Goal: Obtain resource: Download file/media

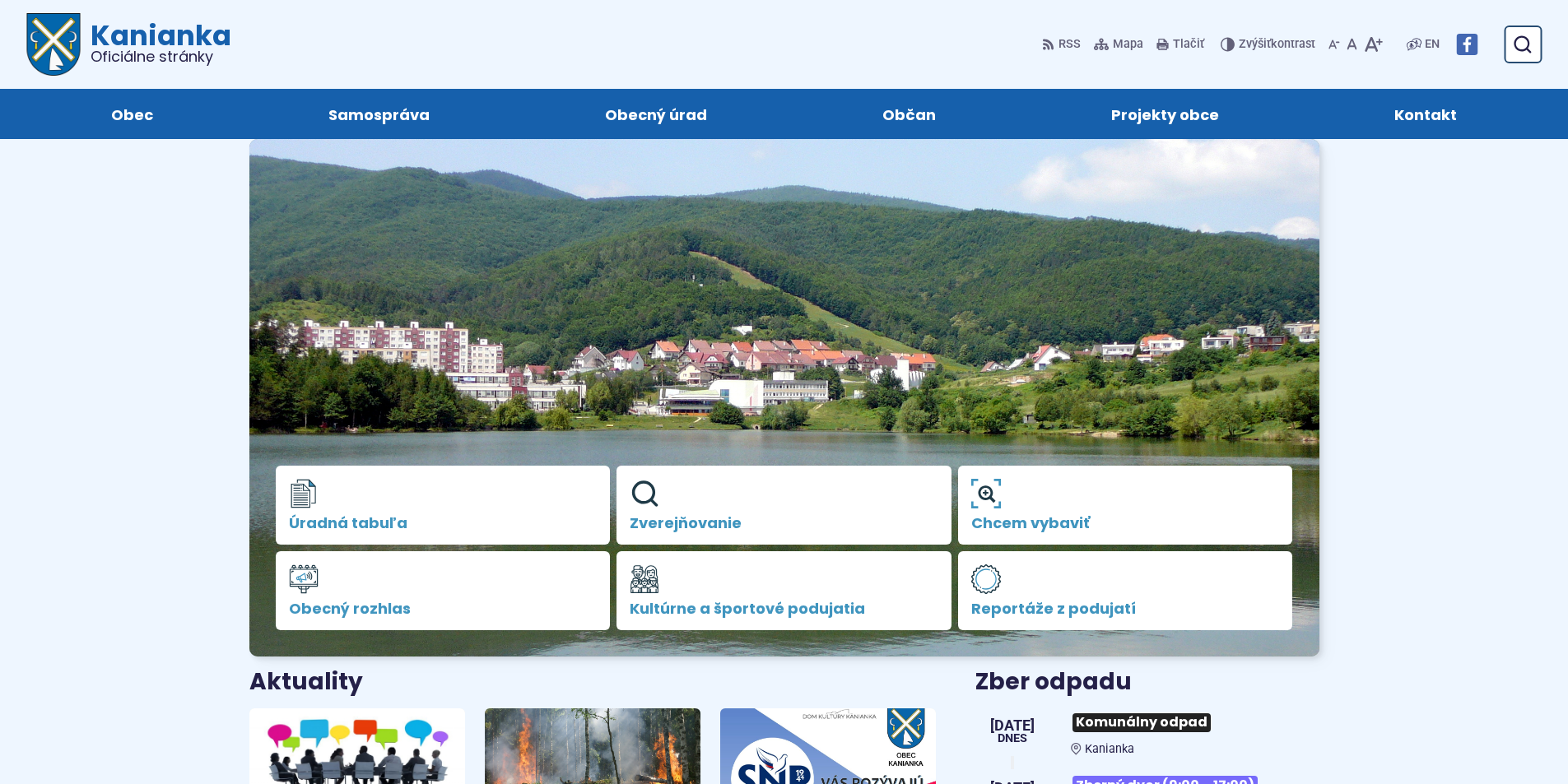
click at [739, 516] on span "Zverejňovanie" at bounding box center [784, 523] width 309 height 17
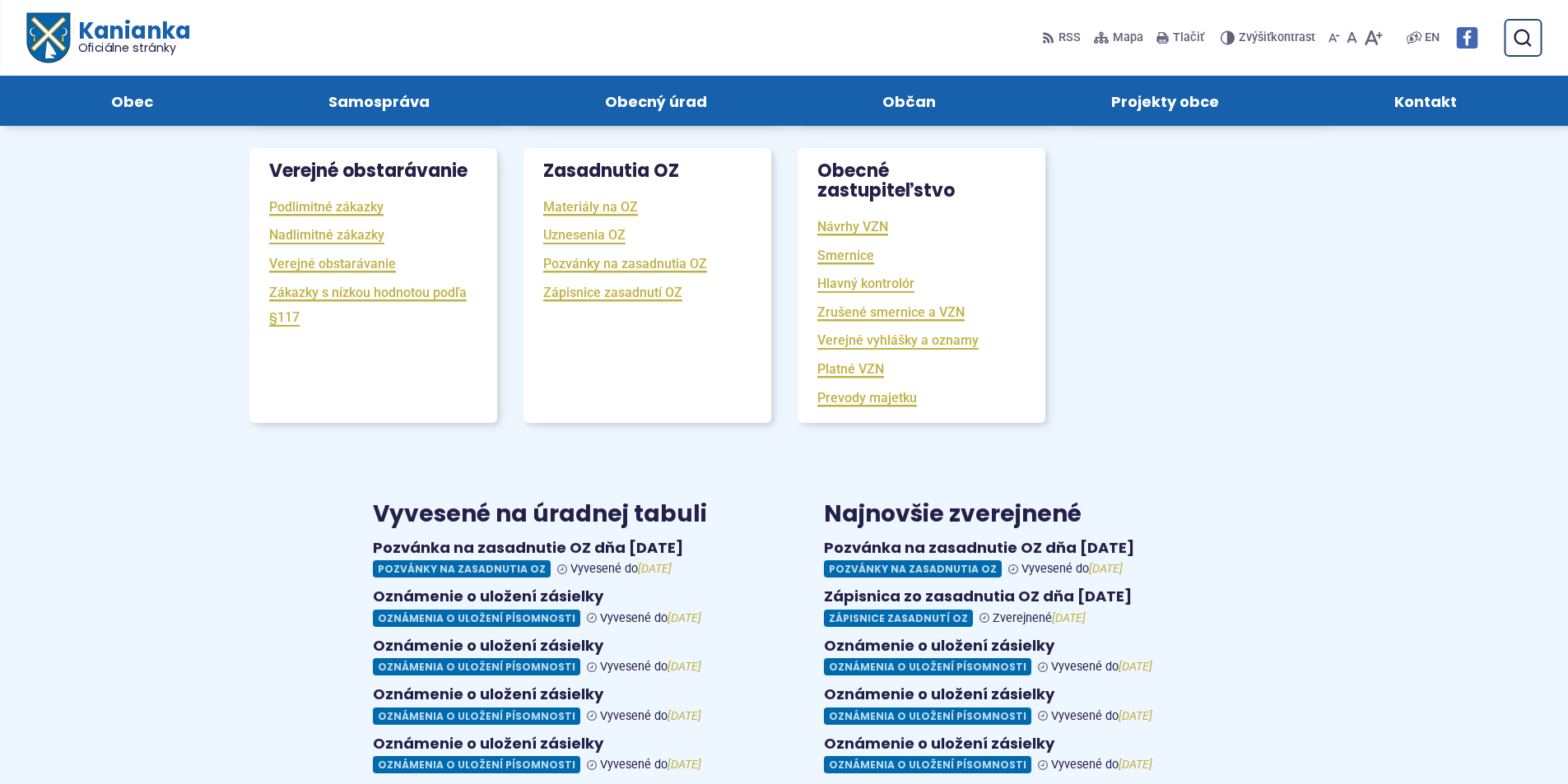
scroll to position [412, 0]
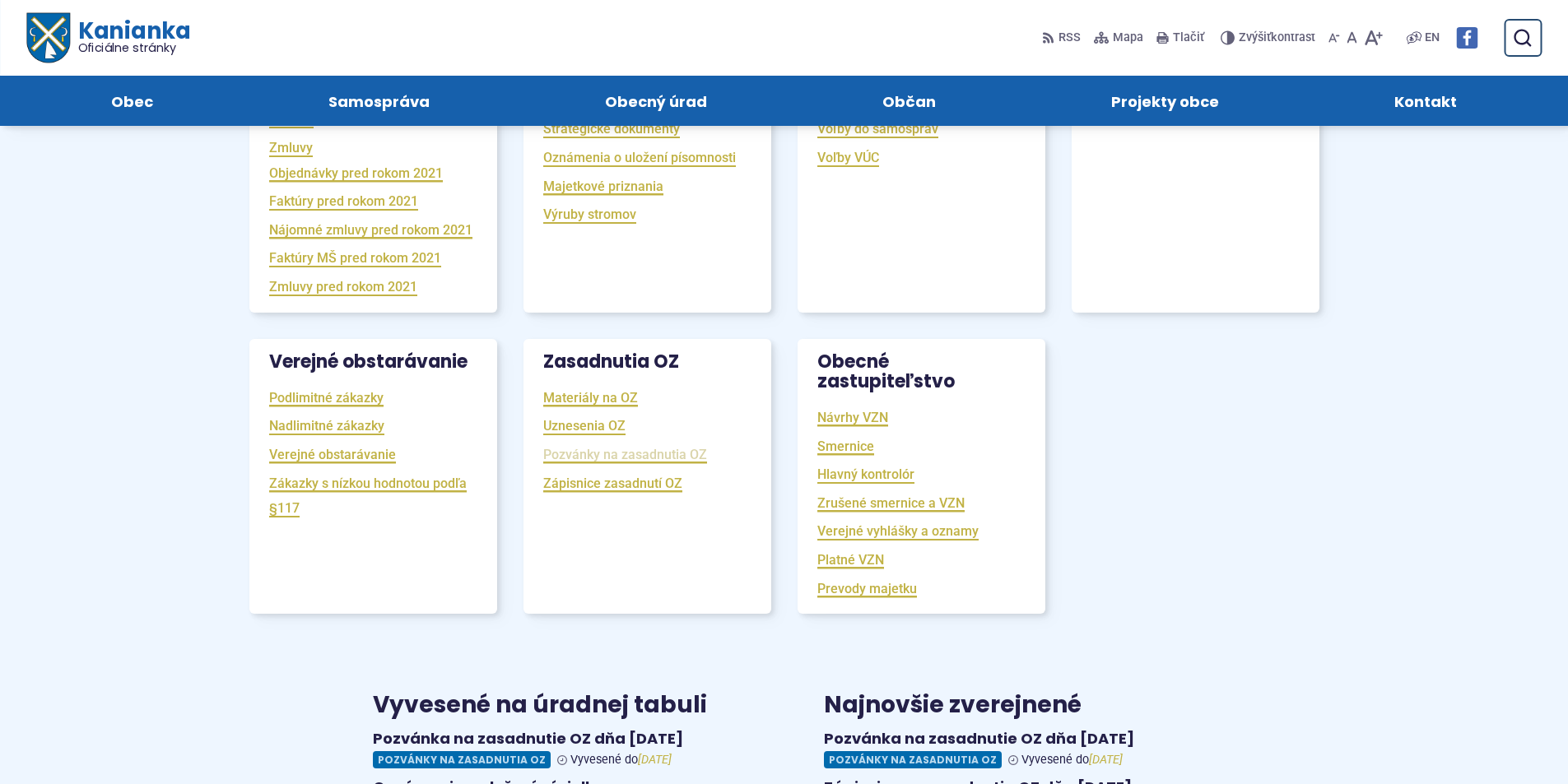
click at [592, 464] on link "Pozvánky na zasadnutia OZ" at bounding box center [625, 454] width 164 height 19
click at [573, 435] on link "Uznesenia OZ" at bounding box center [584, 426] width 82 height 19
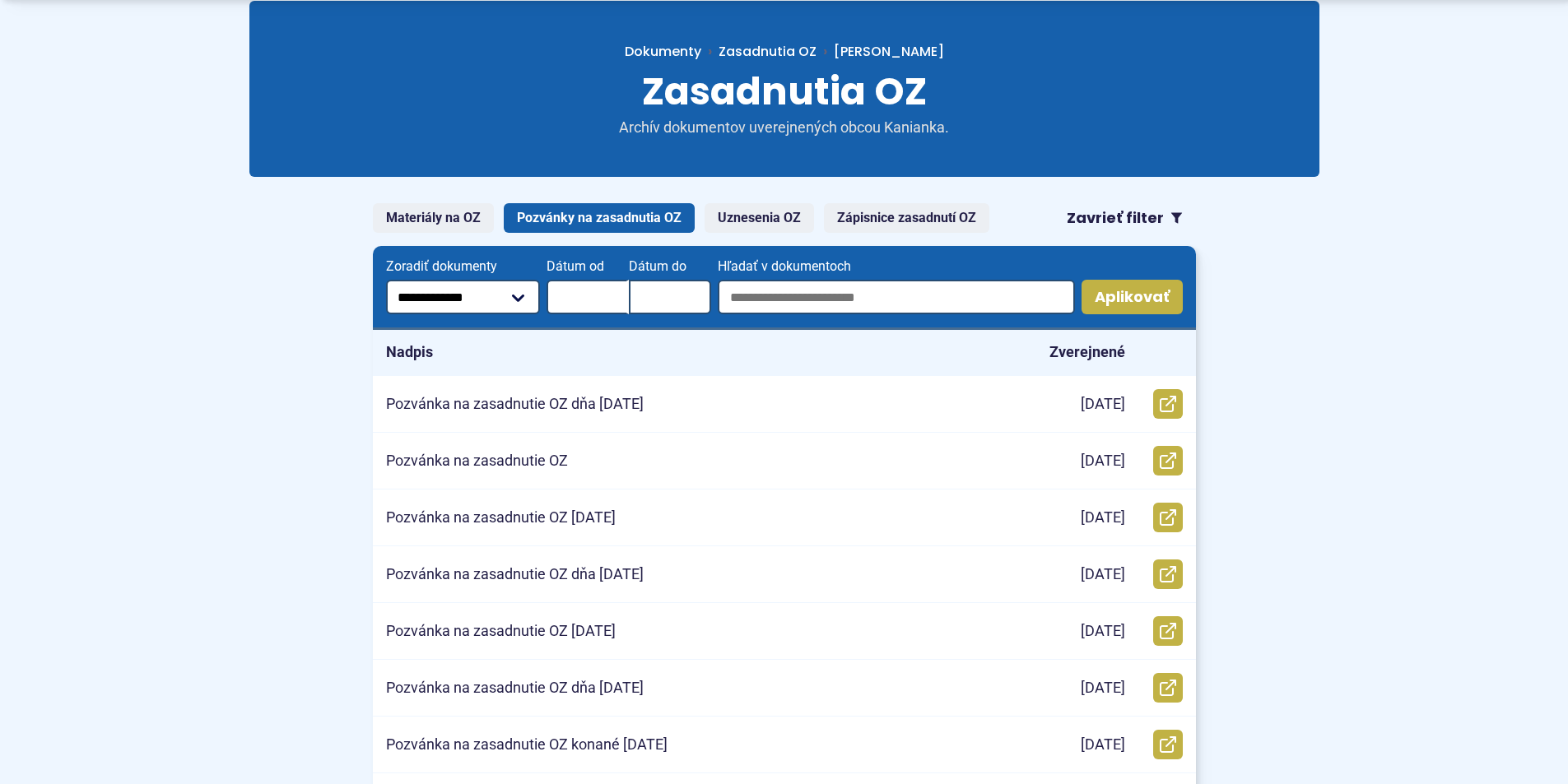
scroll to position [329, 0]
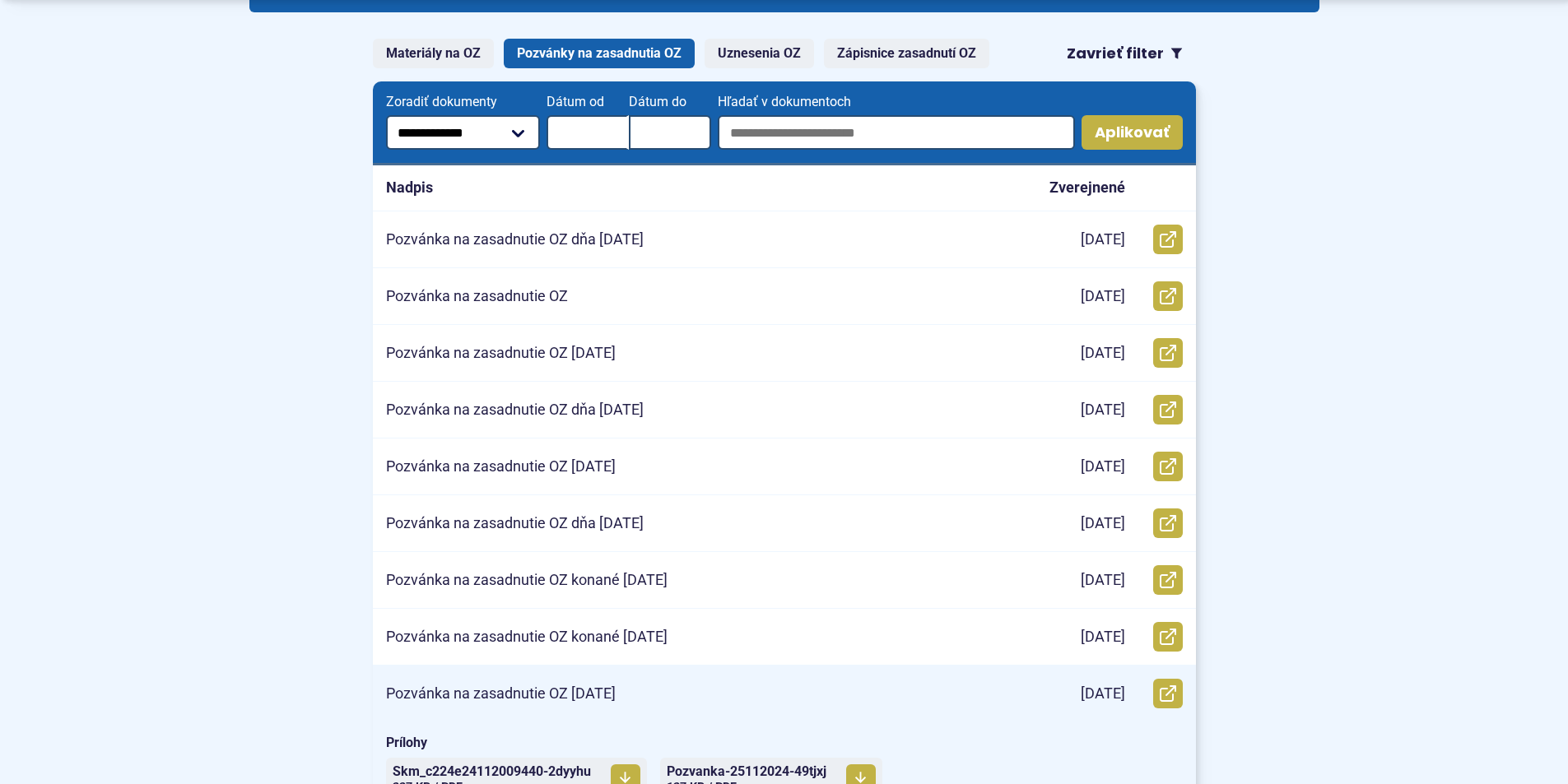
click at [577, 690] on p "Pozvánka na zasadnutie OZ [DATE]" at bounding box center [500, 693] width 229 height 19
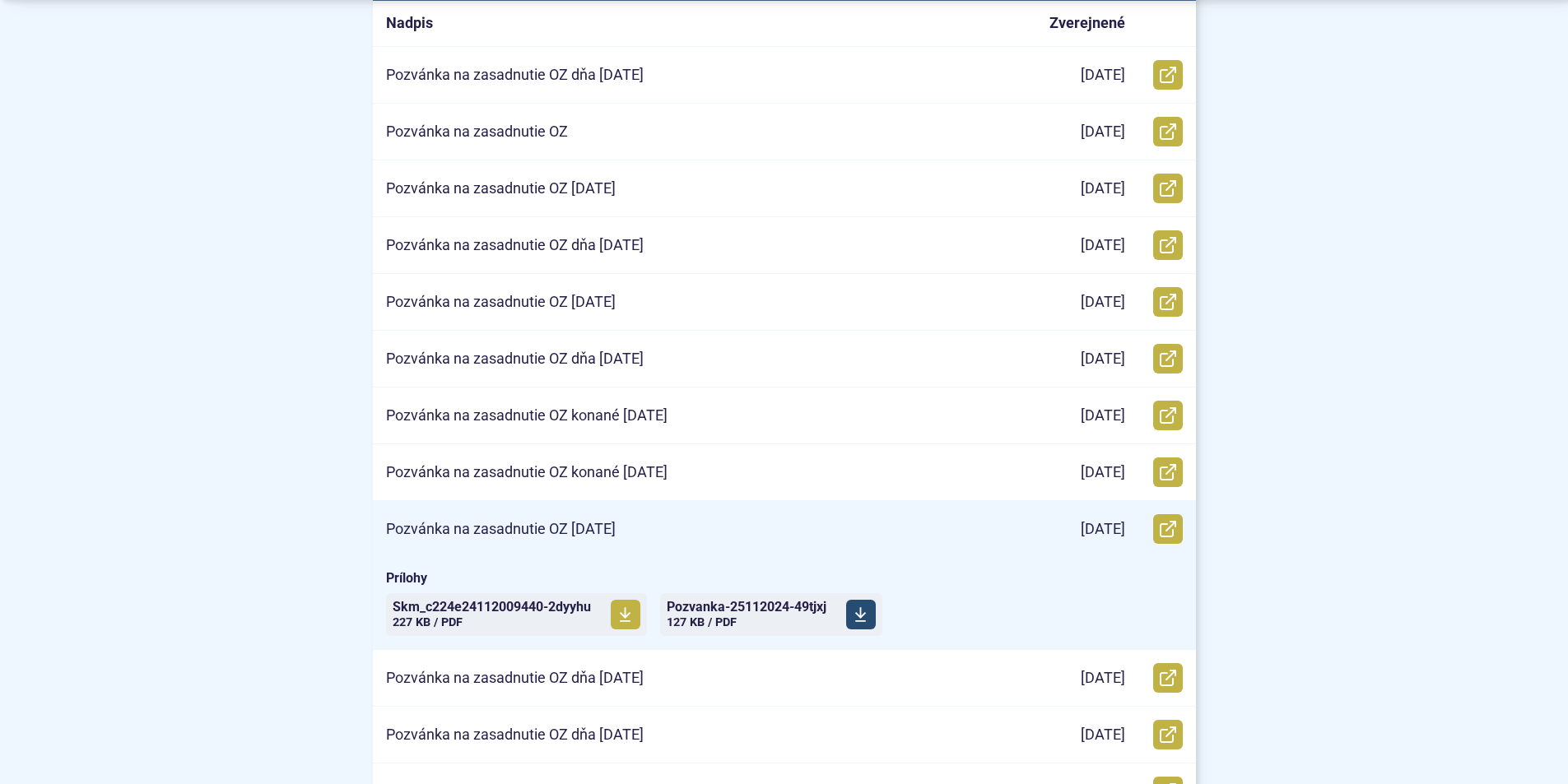
click at [747, 624] on span "Pozvanka-25112024-49tjxj Veľkosť a typ súboru 127 KB / PDF" at bounding box center [747, 615] width 160 height 41
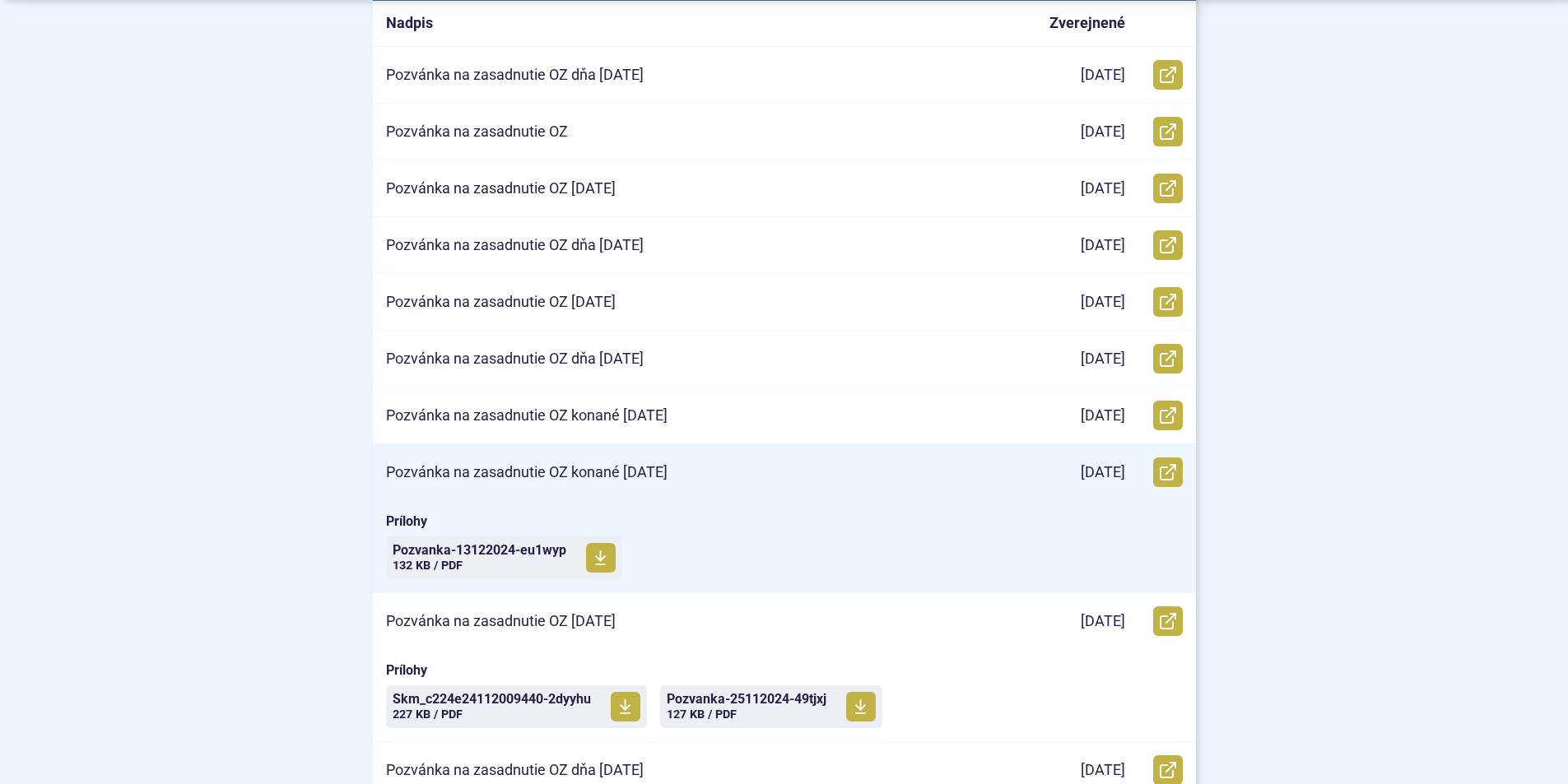
click at [580, 474] on p "Pozvánka na zasadnutie OZ konané 13.12.2024" at bounding box center [526, 473] width 281 height 19
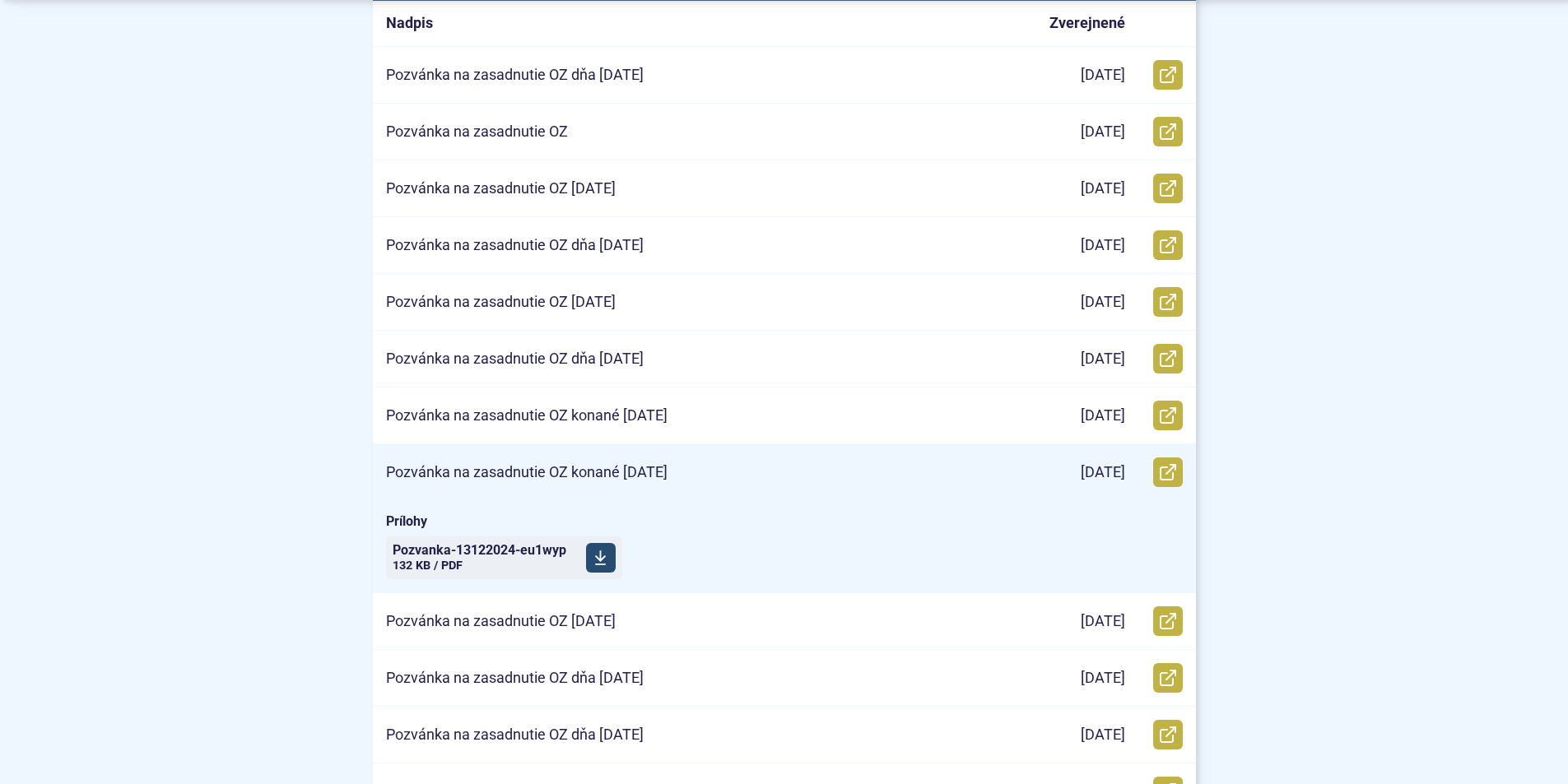
click at [518, 557] on span "Pozvanka-13122024-eu1wyp" at bounding box center [479, 550] width 174 height 13
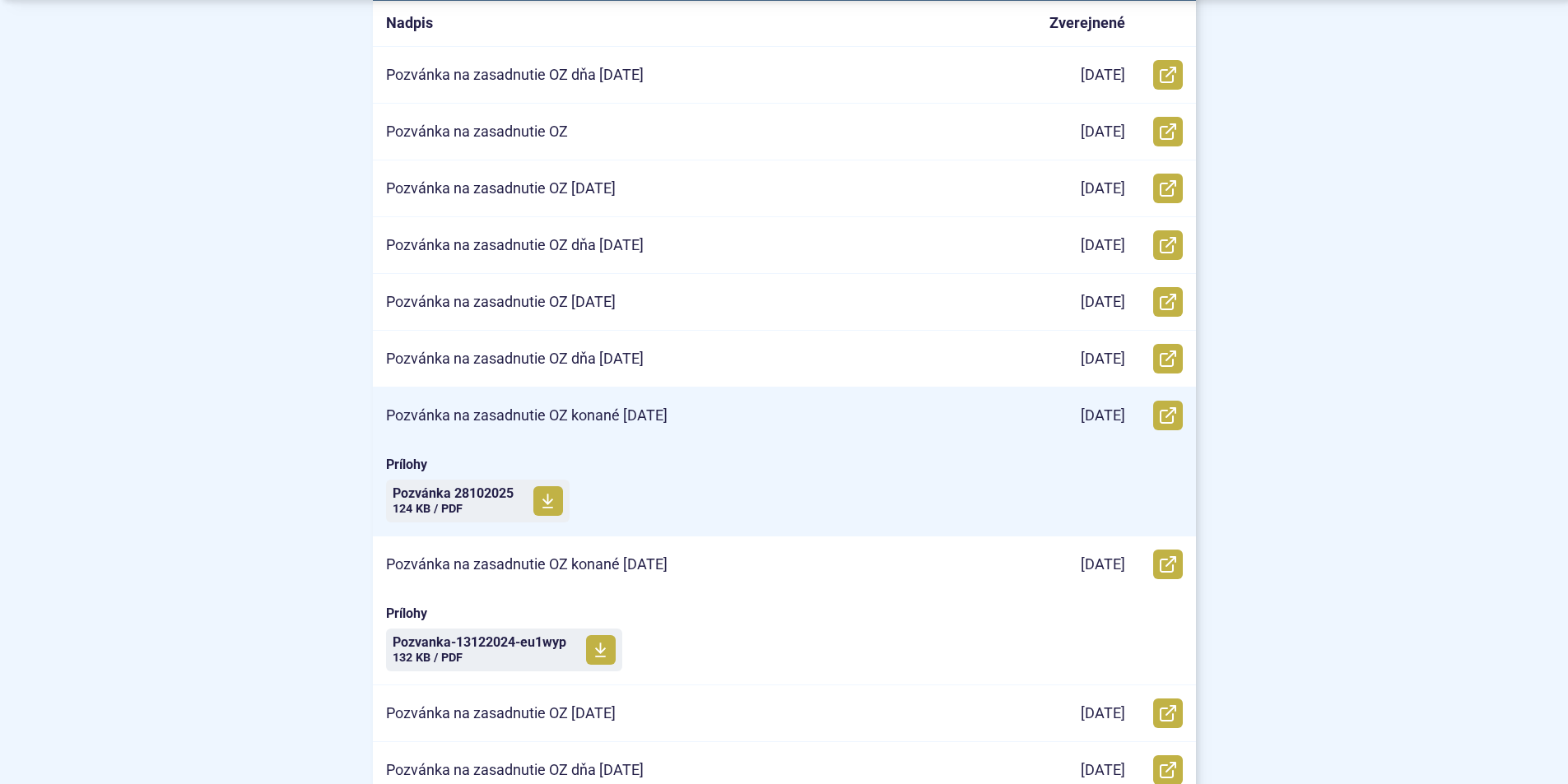
click at [480, 409] on p "Pozvánka na zasadnutie OZ konané 28.1.2025" at bounding box center [526, 415] width 281 height 19
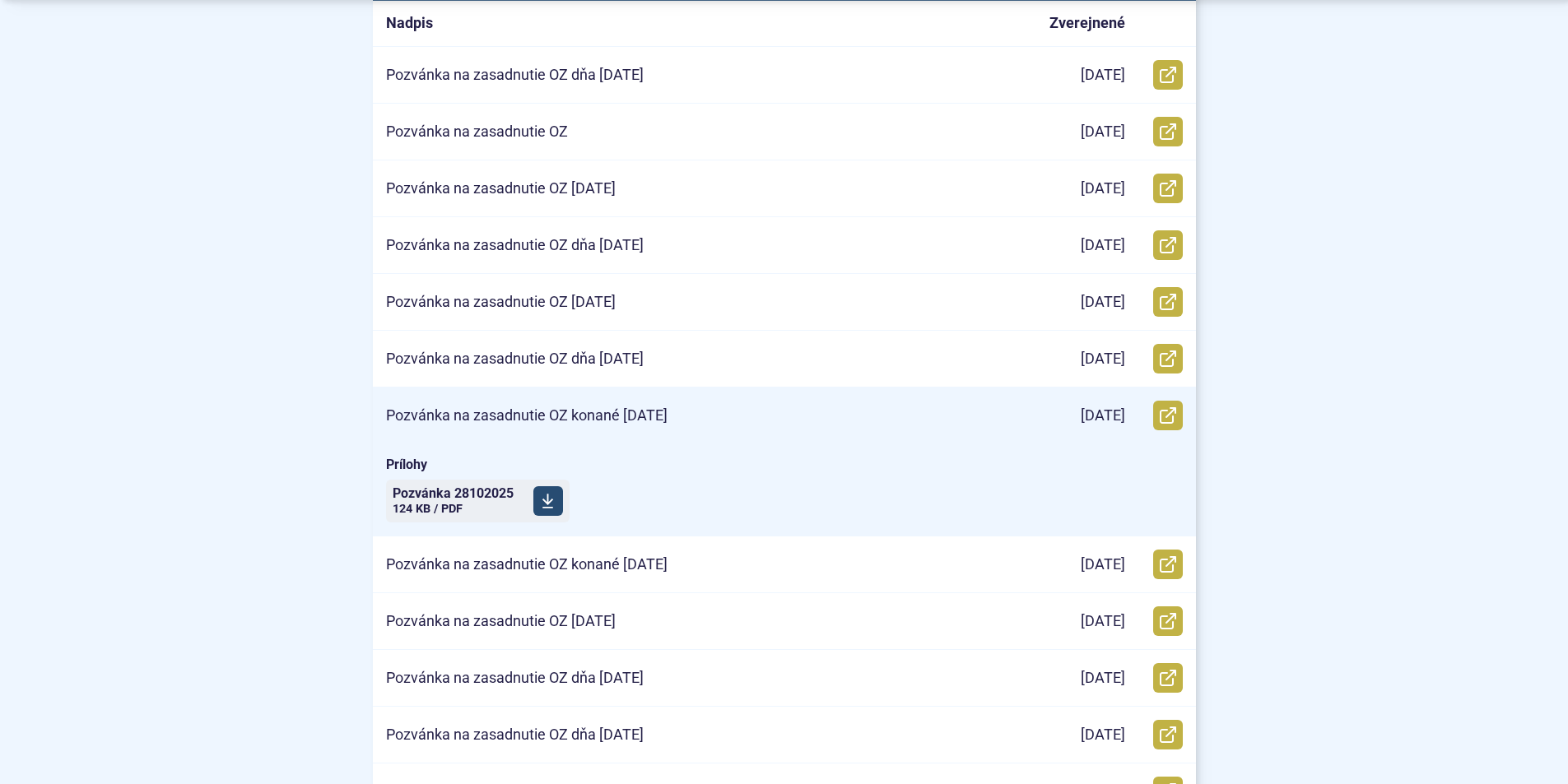
click at [472, 498] on span "Pozvánka 28102025" at bounding box center [453, 493] width 121 height 13
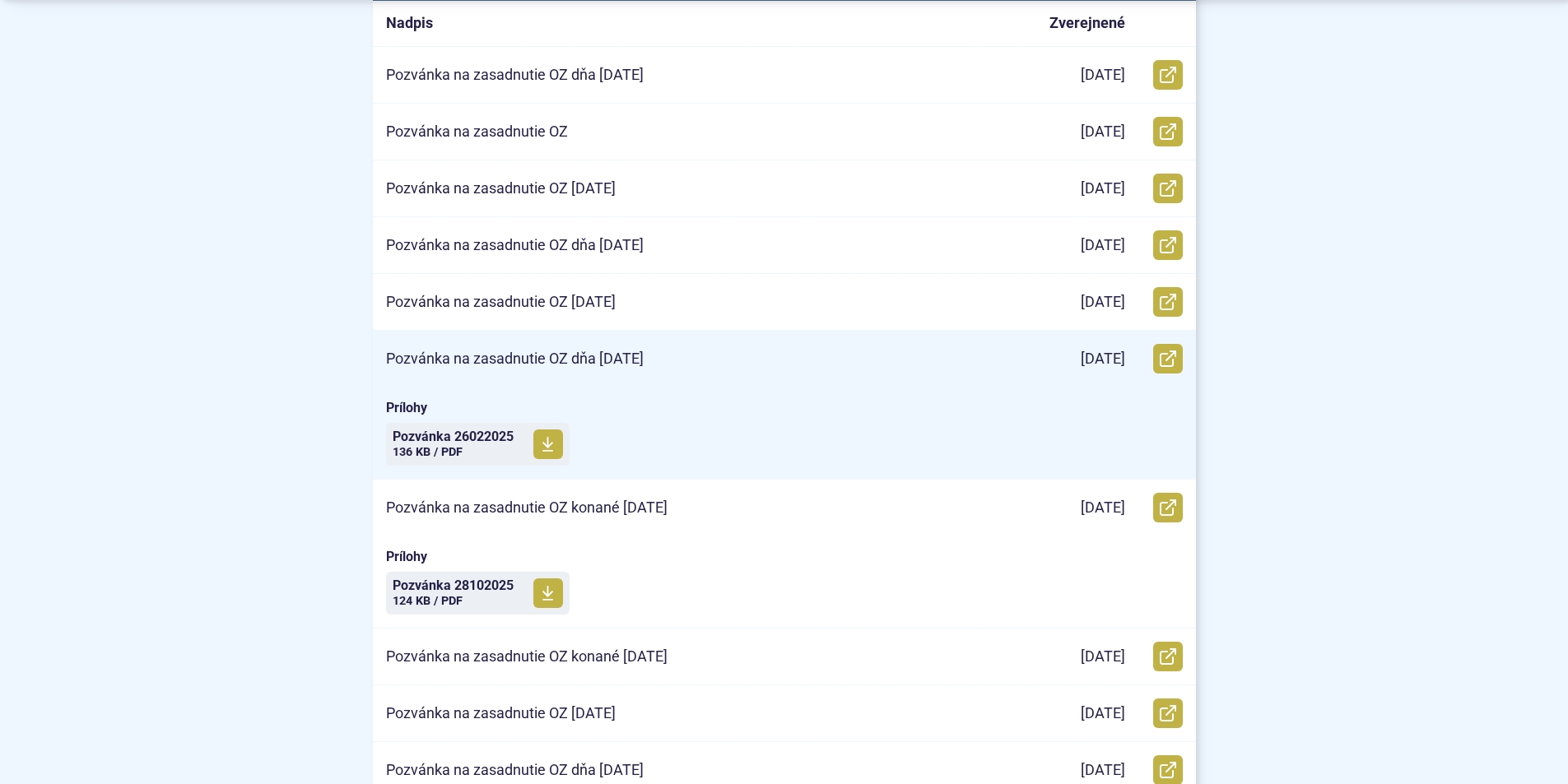
click at [493, 357] on p "Pozvánka na zasadnutie OZ dňa 26.2.2025" at bounding box center [515, 358] width 258 height 19
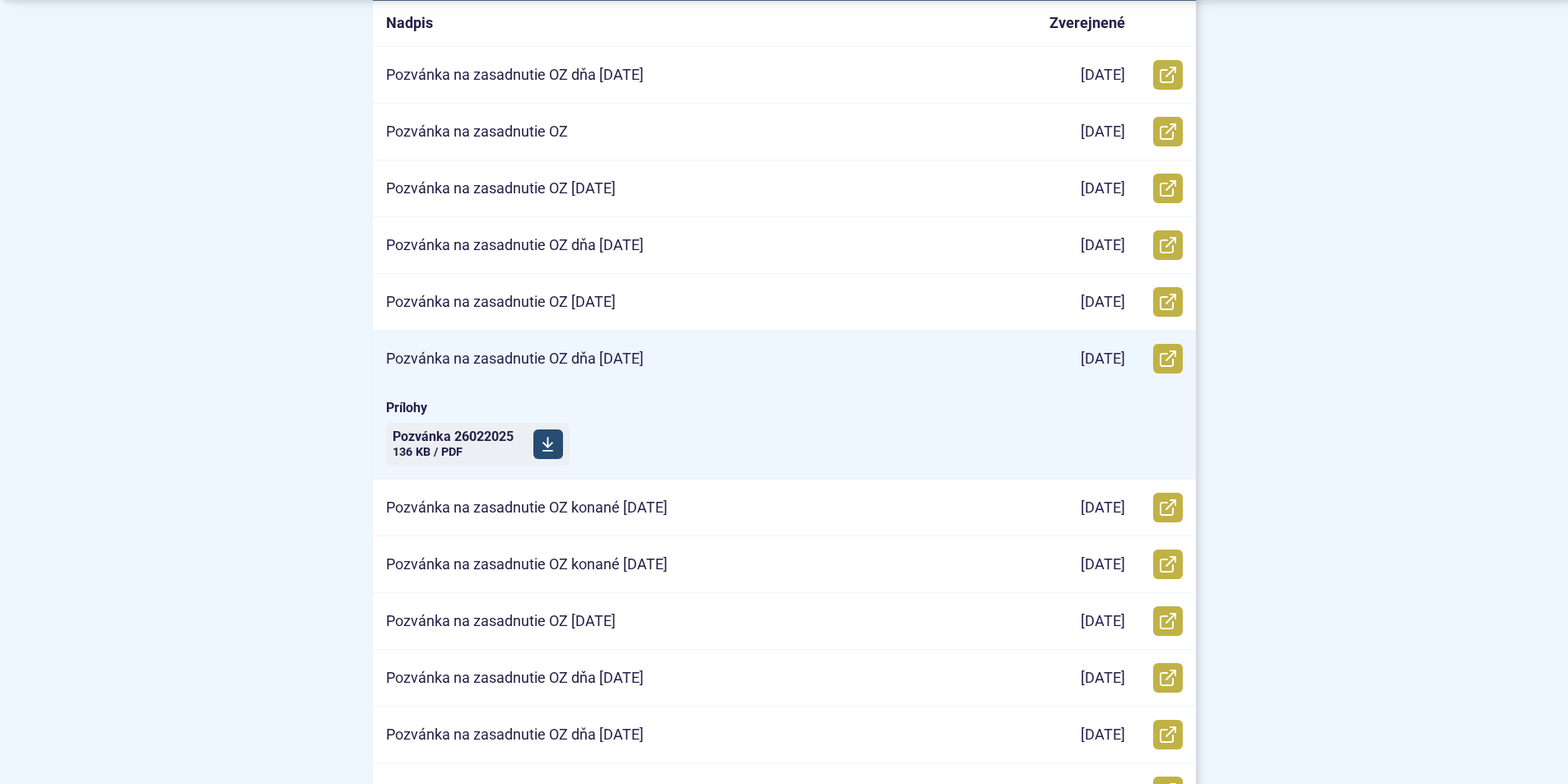
click at [472, 438] on span "Pozvánka 26022025" at bounding box center [453, 436] width 121 height 13
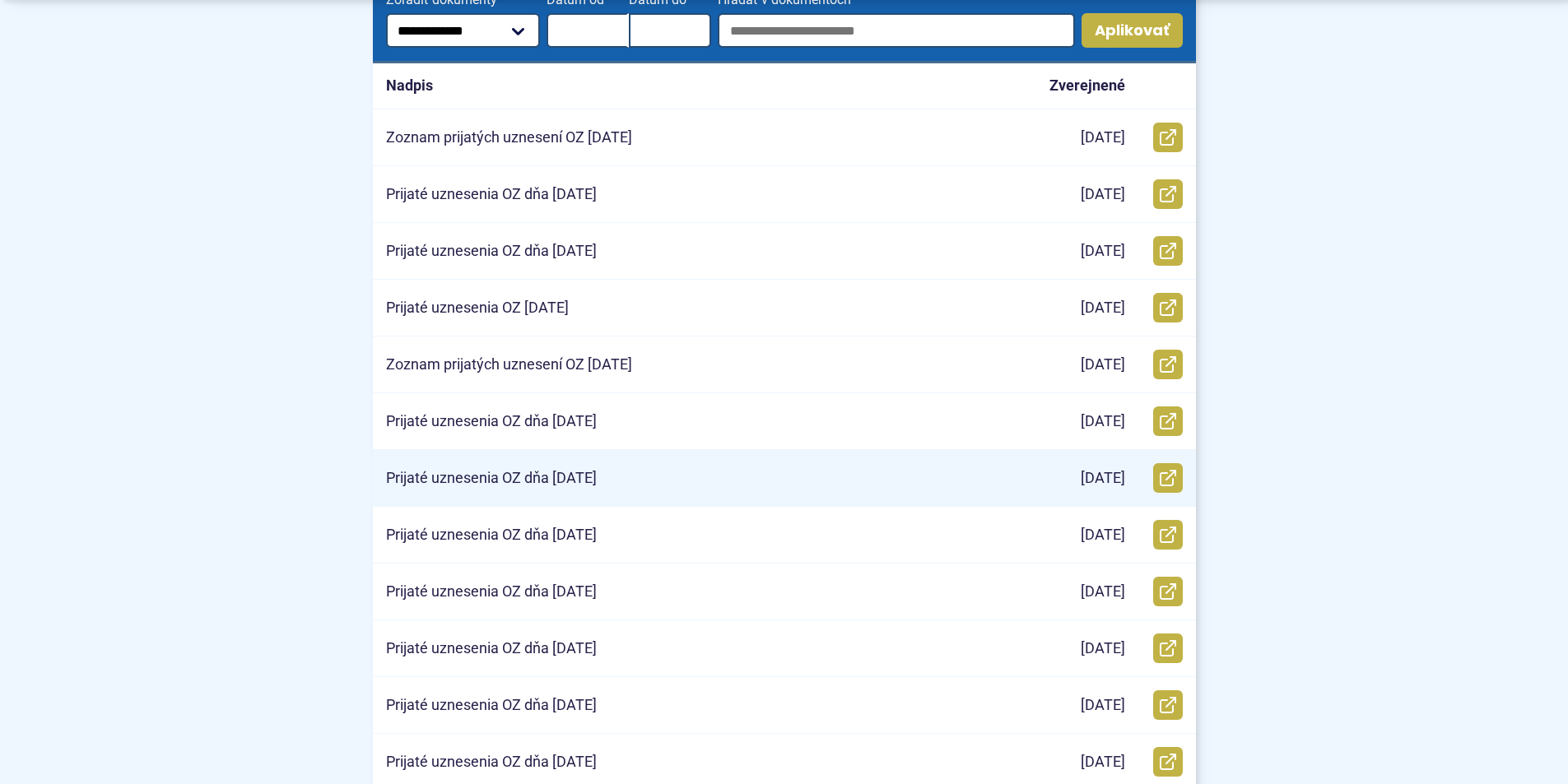
scroll to position [576, 0]
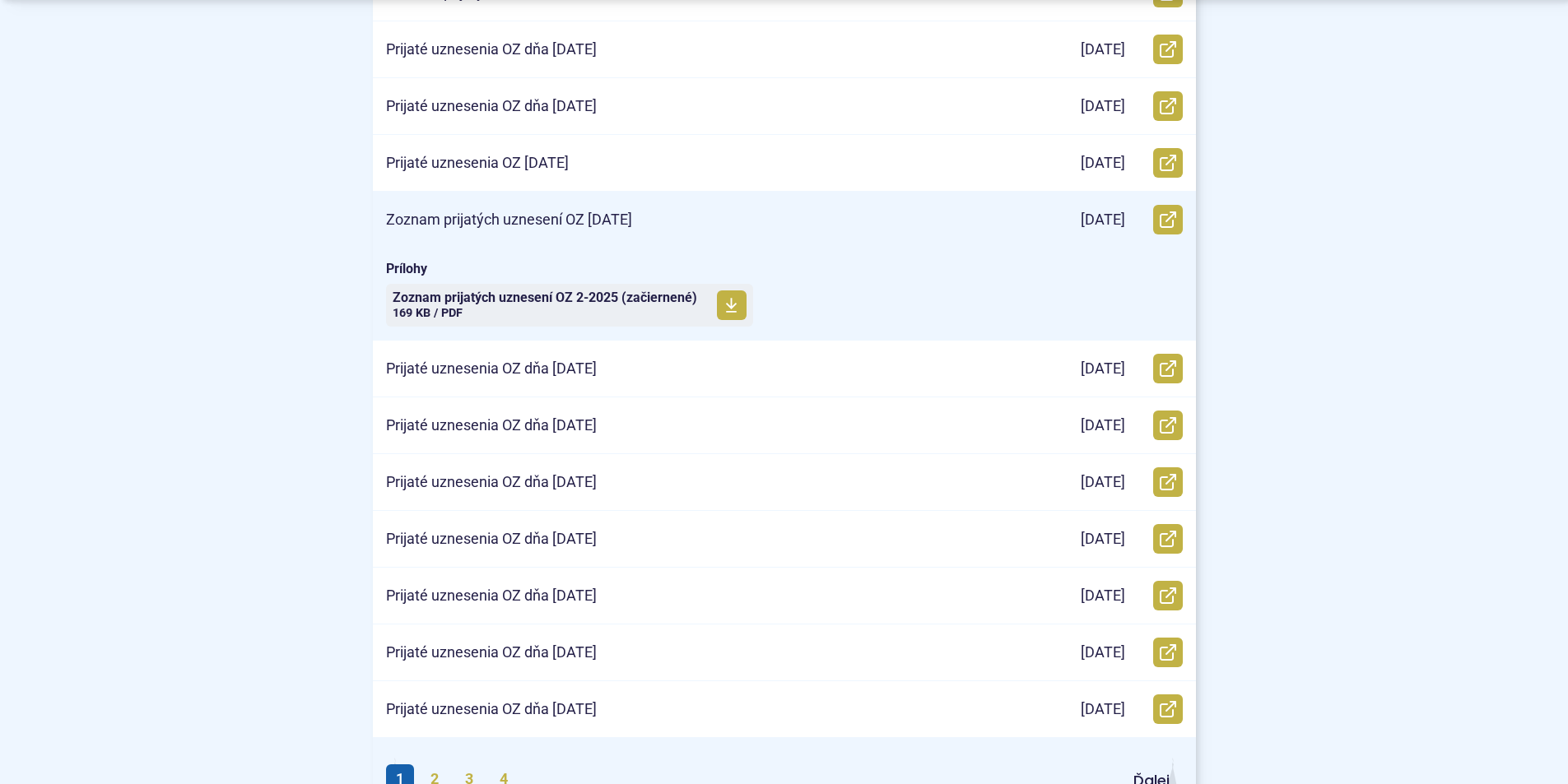
click at [519, 224] on p "Zoznam prijatých uznesení OZ 26.02.2025" at bounding box center [509, 220] width 246 height 19
click at [496, 297] on span "Zoznam prijatých uznesení OZ 2-2025 (začiernené)" at bounding box center [545, 297] width 305 height 13
